Goal: Information Seeking & Learning: Learn about a topic

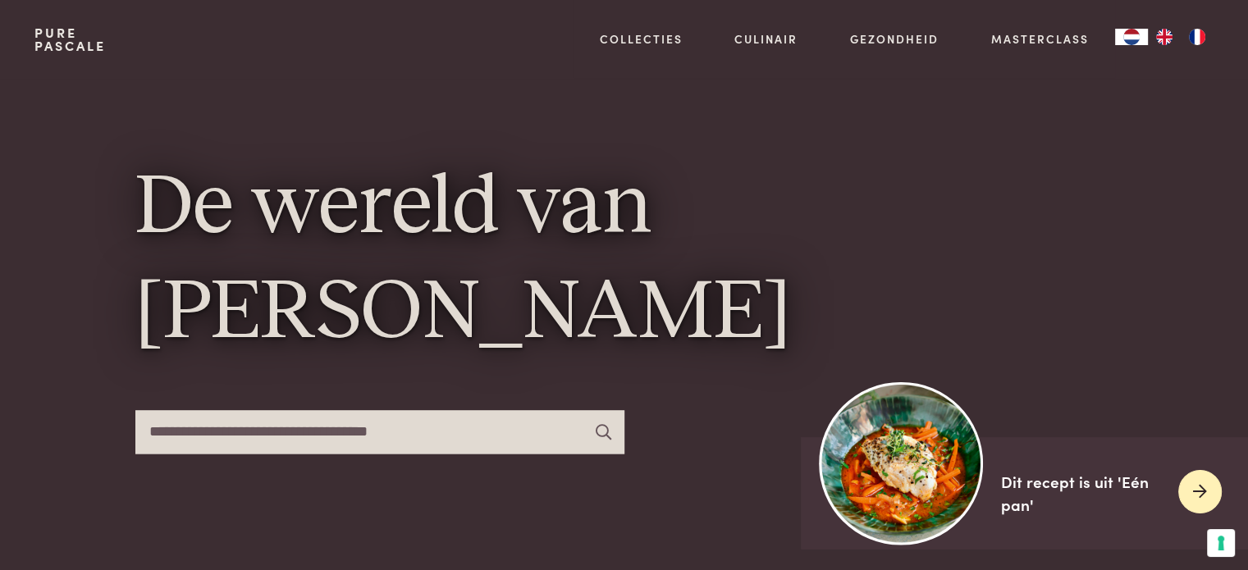
click at [1089, 485] on div "Dit recept is uit 'Eén pan'" at bounding box center [1083, 493] width 164 height 47
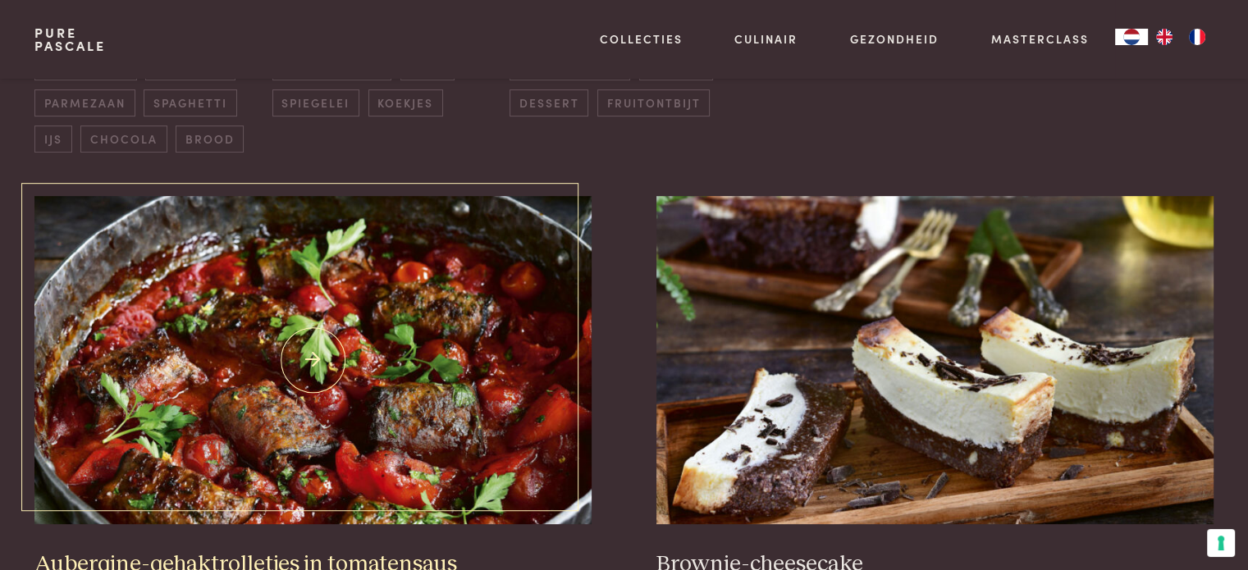
scroll to position [575, 0]
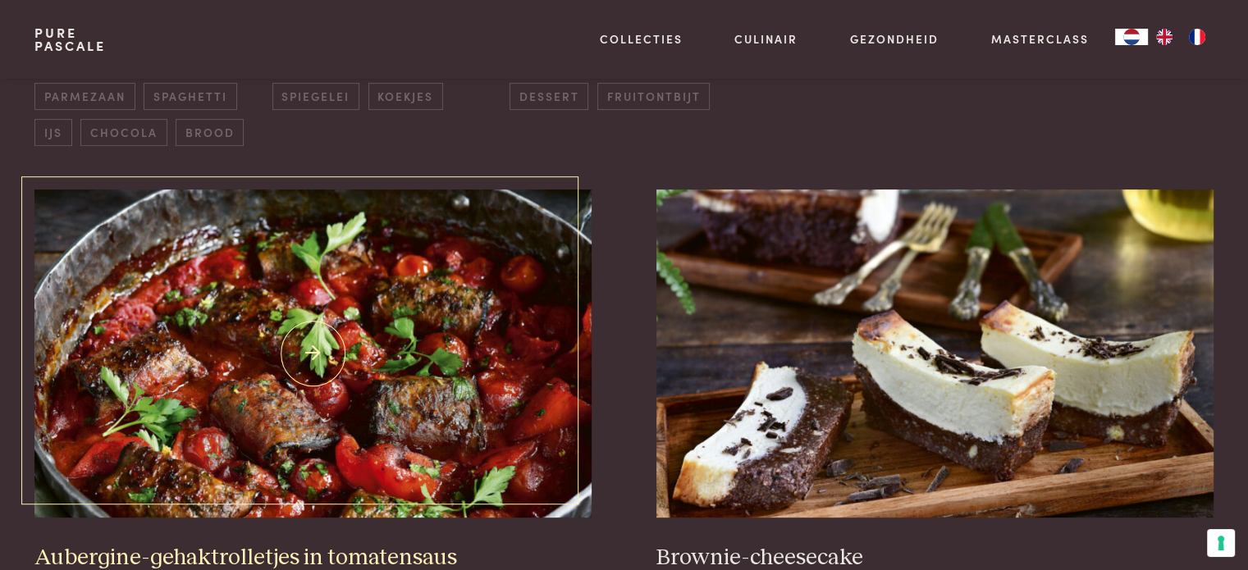
click at [374, 311] on img at bounding box center [312, 354] width 556 height 328
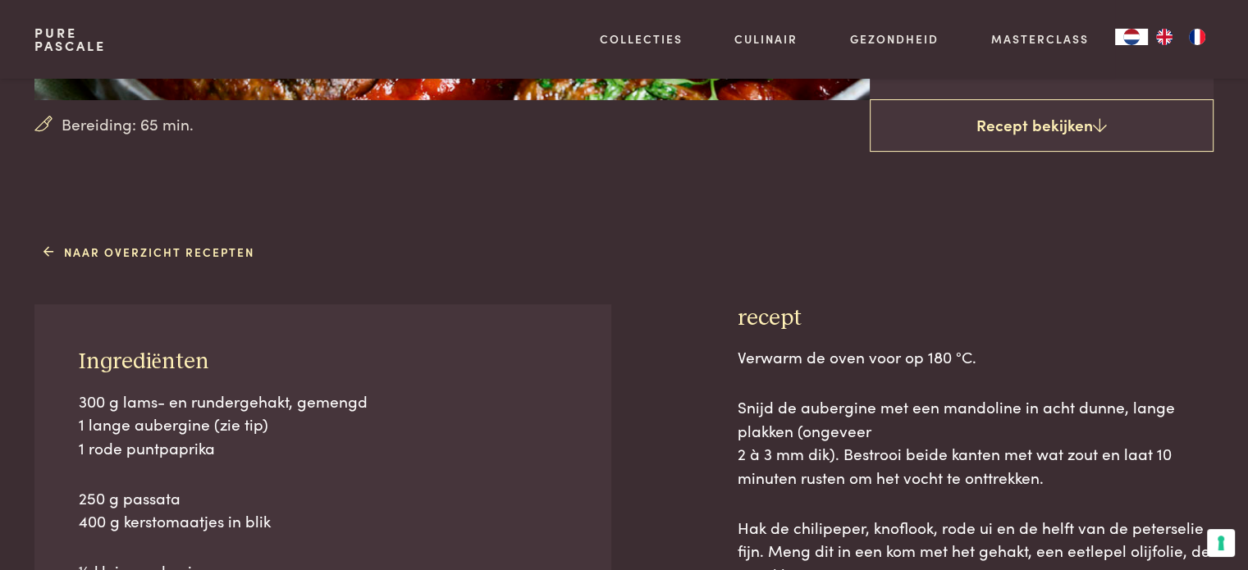
scroll to position [739, 0]
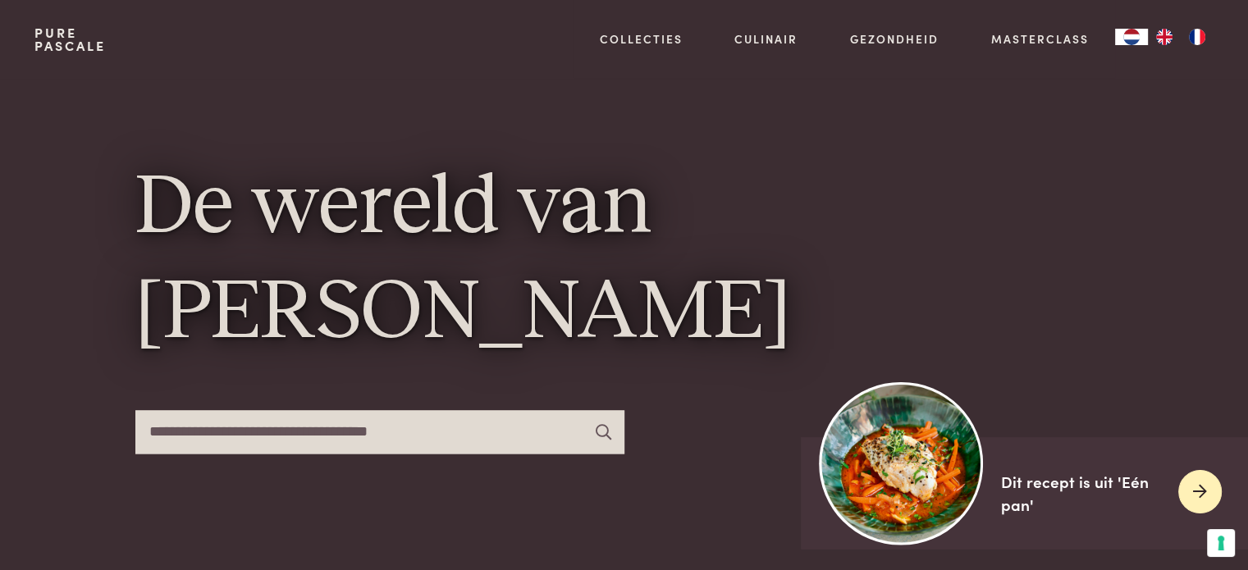
click at [1092, 521] on link "Dit recept is uit 'Eén pan'" at bounding box center [1024, 493] width 447 height 112
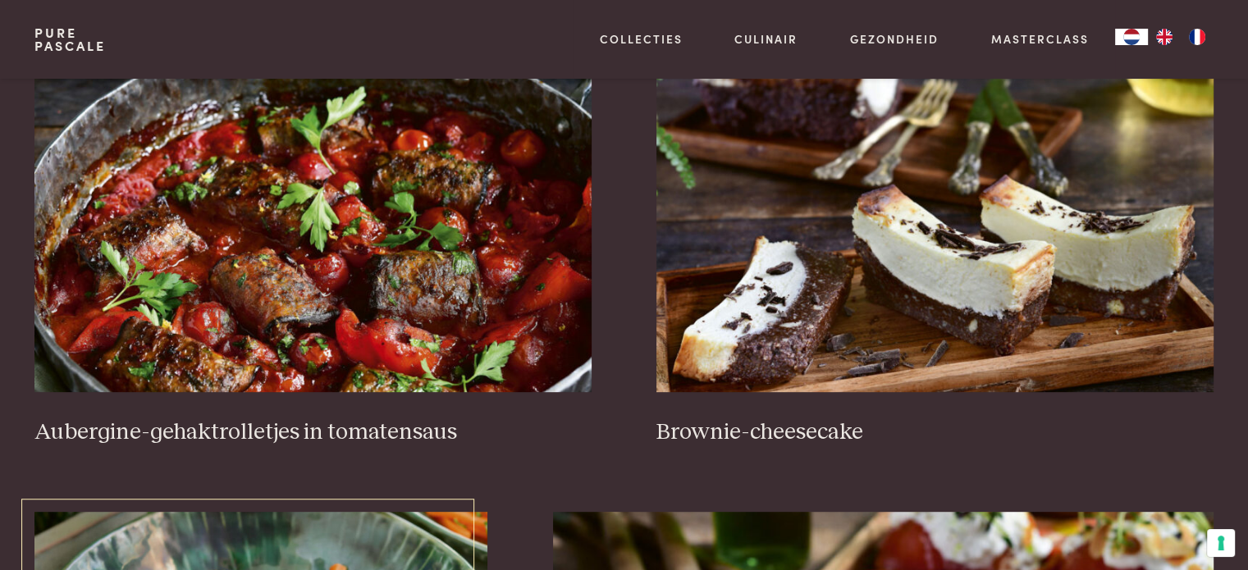
scroll to position [657, 0]
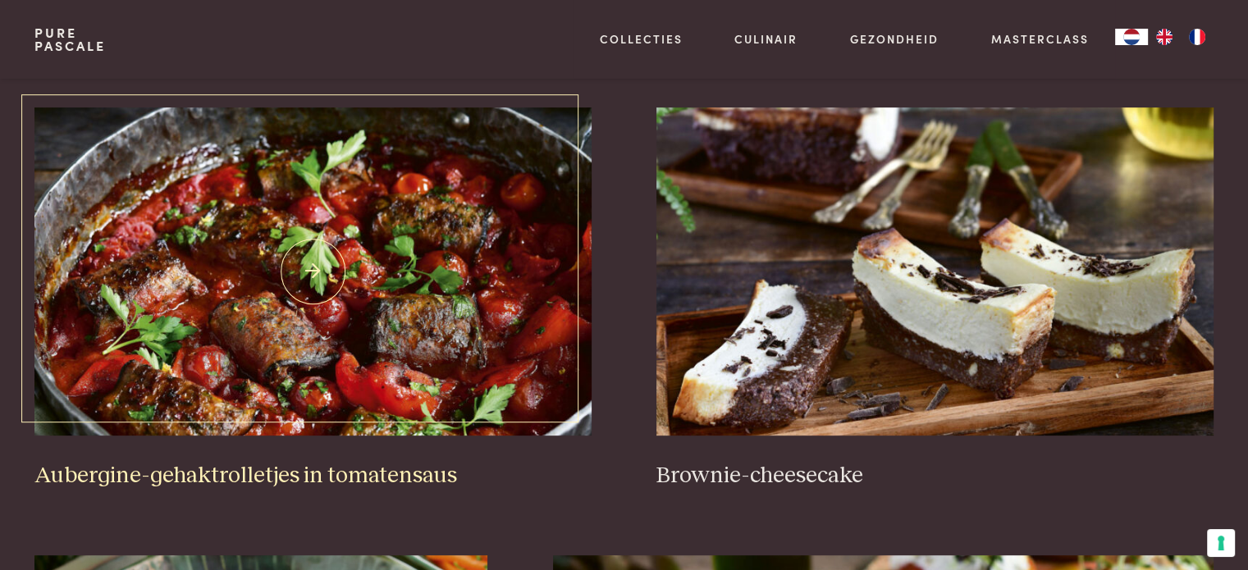
click at [330, 210] on img at bounding box center [312, 272] width 556 height 328
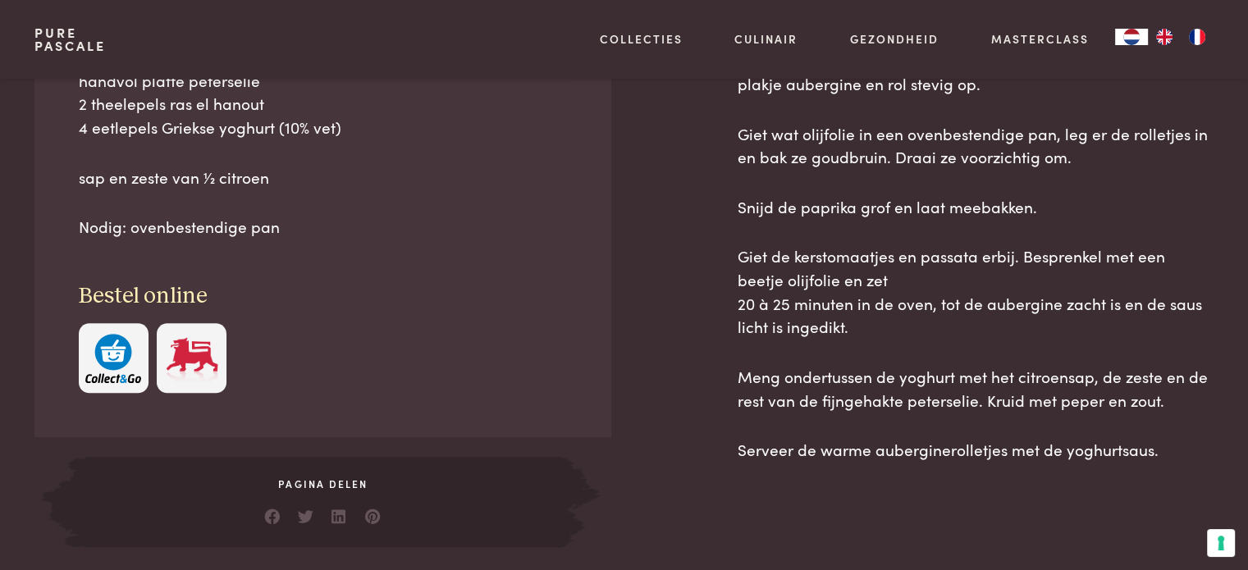
scroll to position [1149, 0]
